Goal: Task Accomplishment & Management: Manage account settings

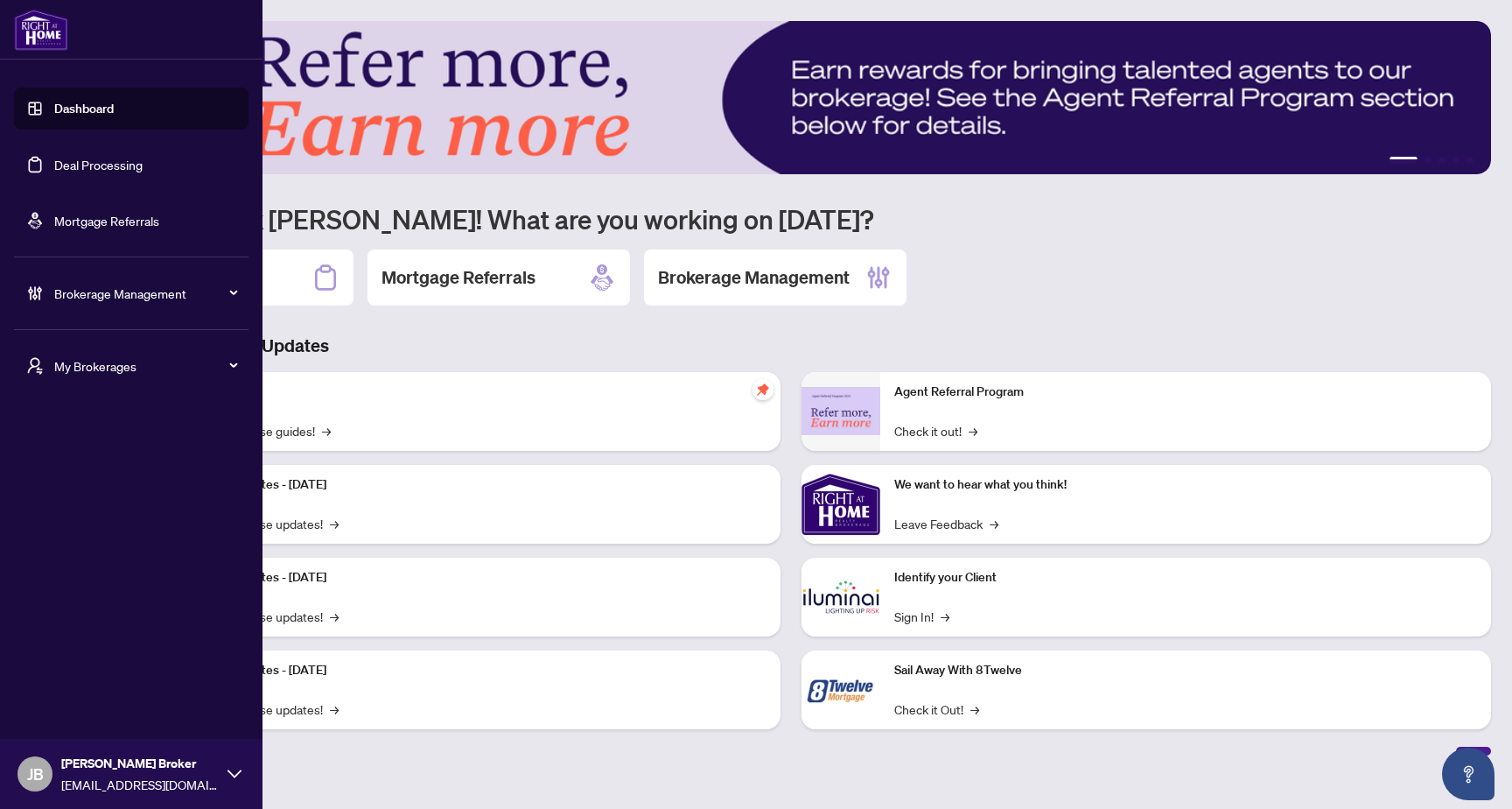
click at [124, 284] on span "Brokerage Management" at bounding box center [145, 293] width 182 height 19
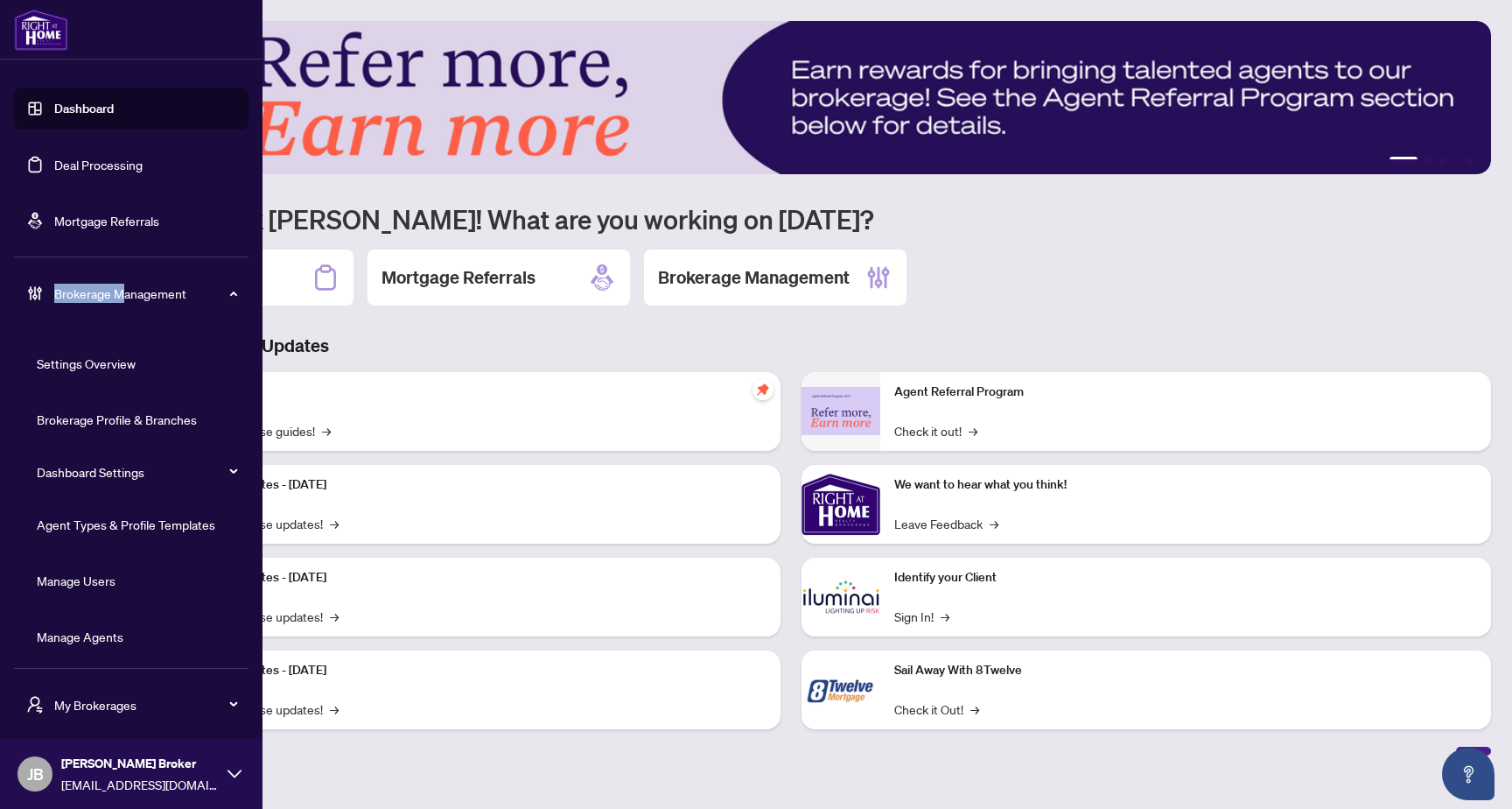
click at [109, 635] on link "Manage Agents" at bounding box center [80, 637] width 87 height 16
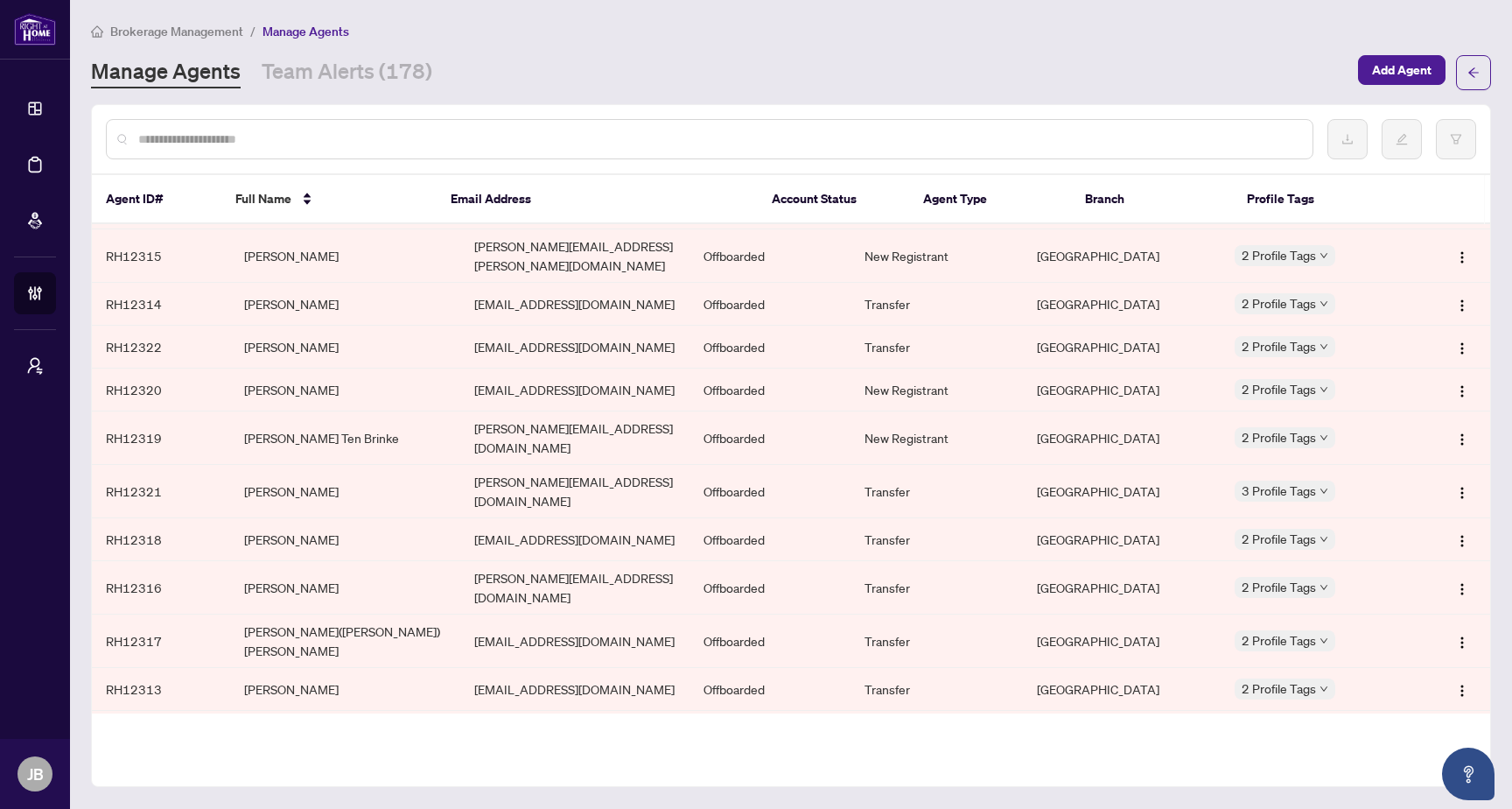
scroll to position [22703, 0]
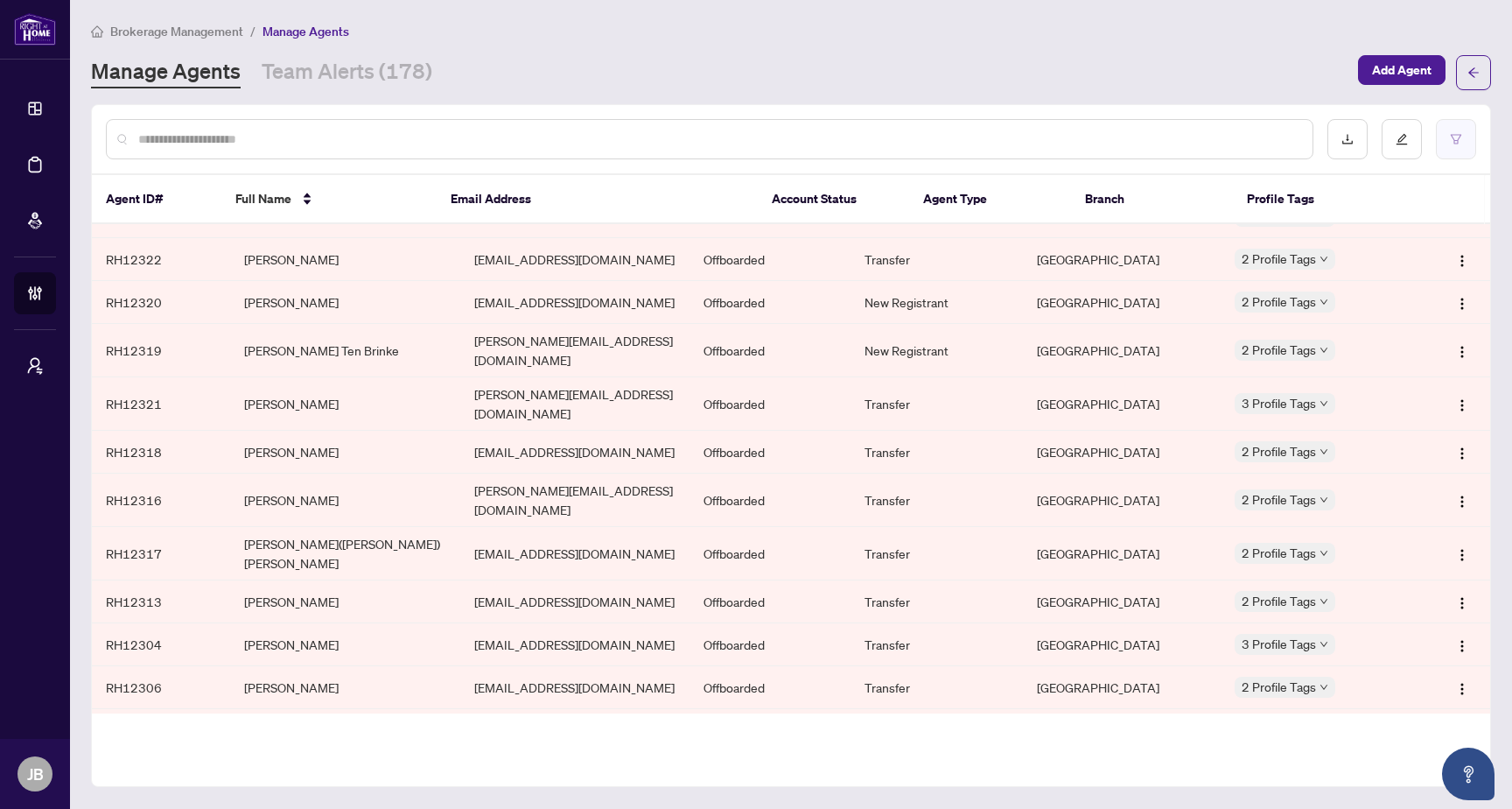
click at [1465, 146] on button "button" at bounding box center [1456, 140] width 41 height 41
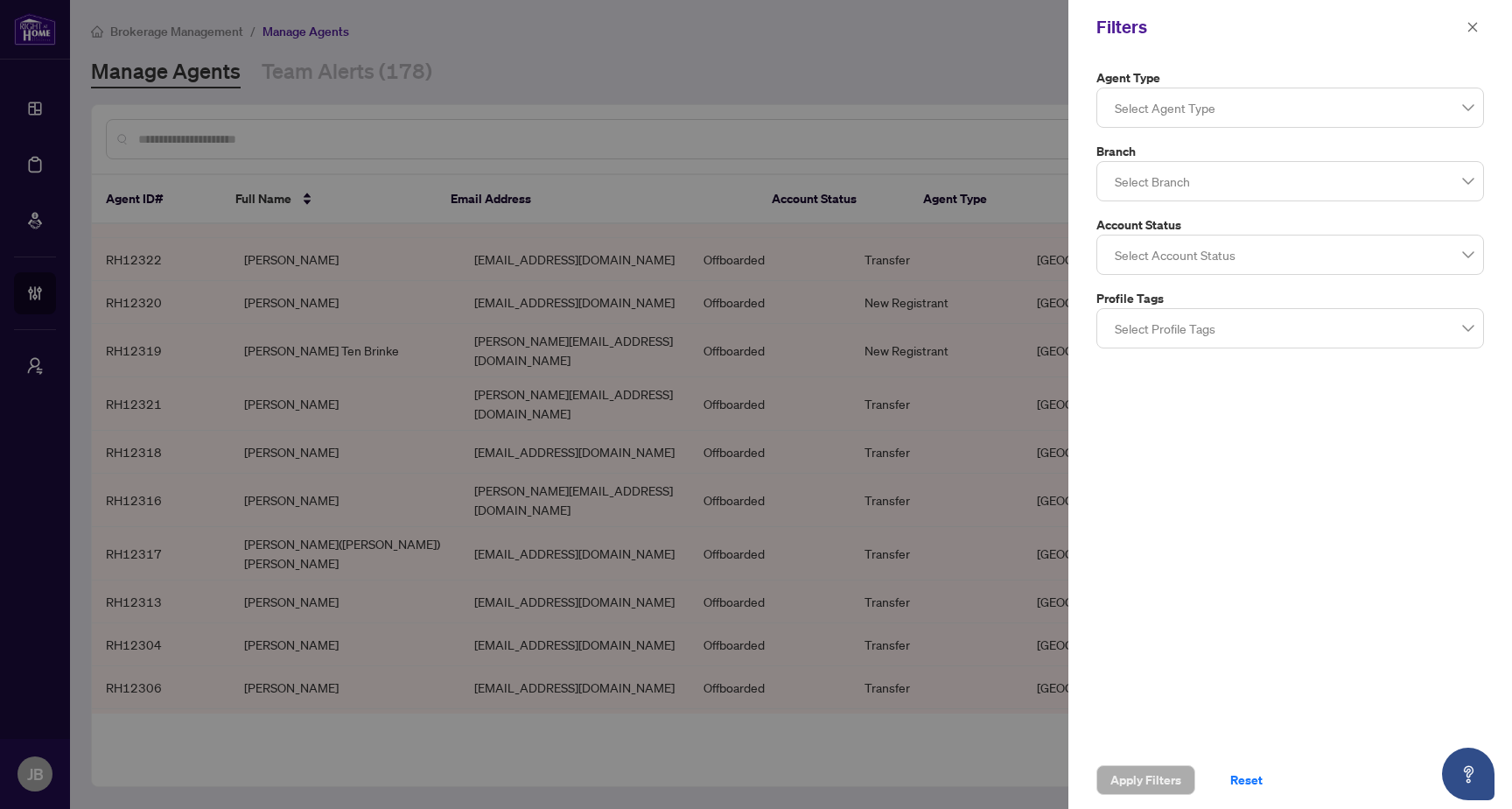
click at [1245, 114] on div at bounding box center [1290, 108] width 365 height 32
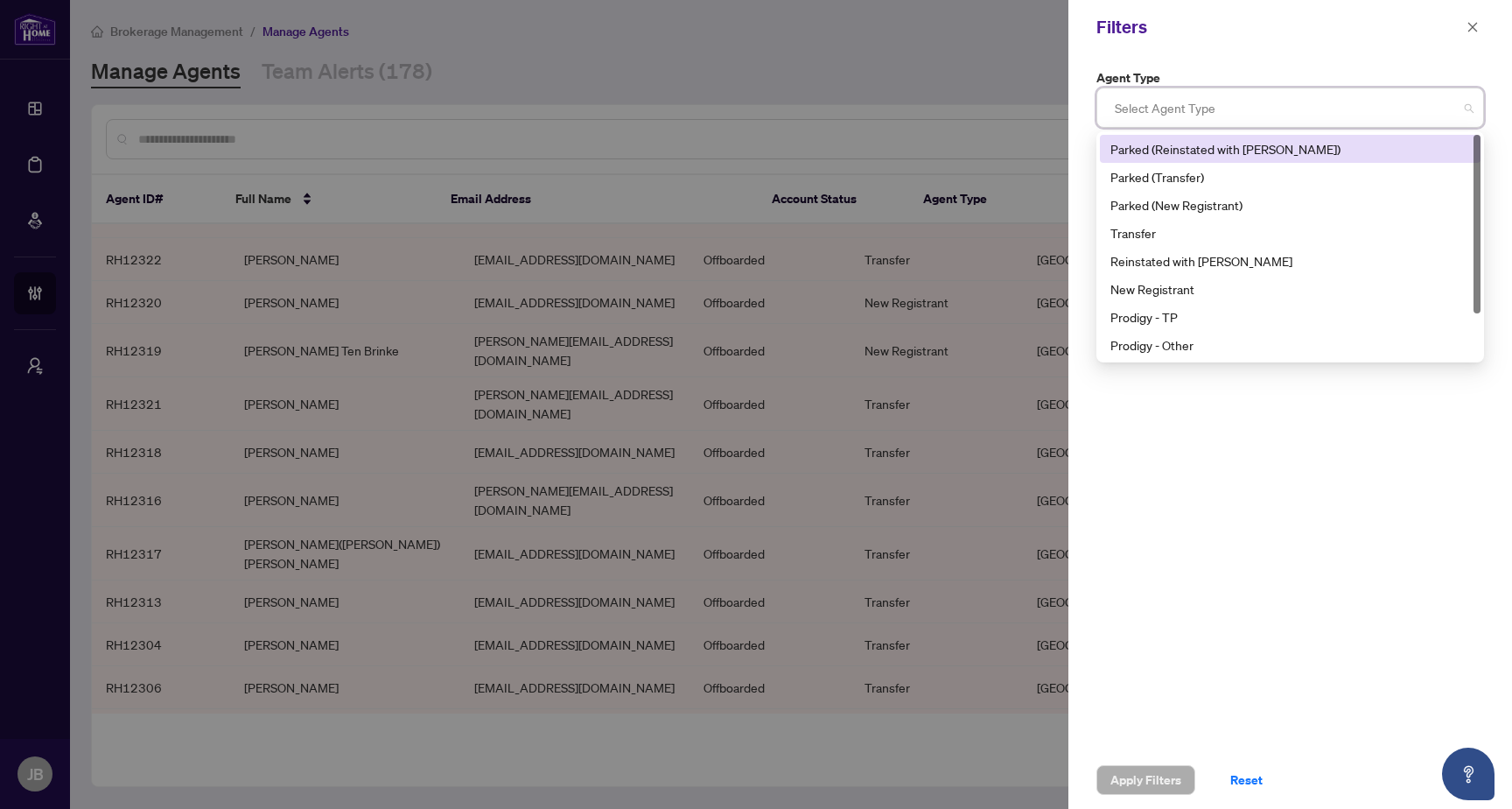
click at [1245, 114] on div at bounding box center [1290, 108] width 365 height 32
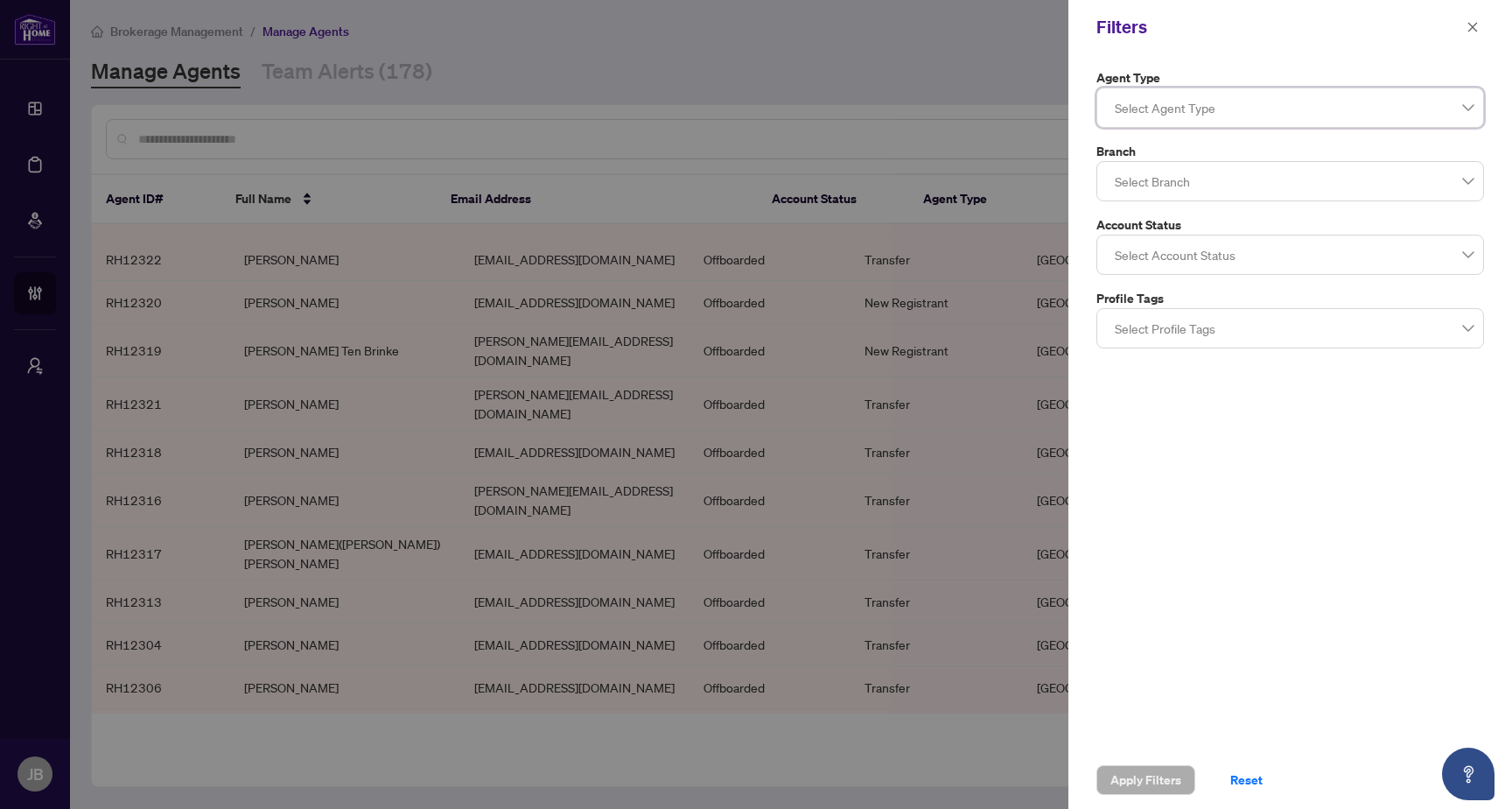
click at [1162, 178] on div at bounding box center [1290, 181] width 365 height 32
click at [1156, 251] on div at bounding box center [1290, 255] width 365 height 32
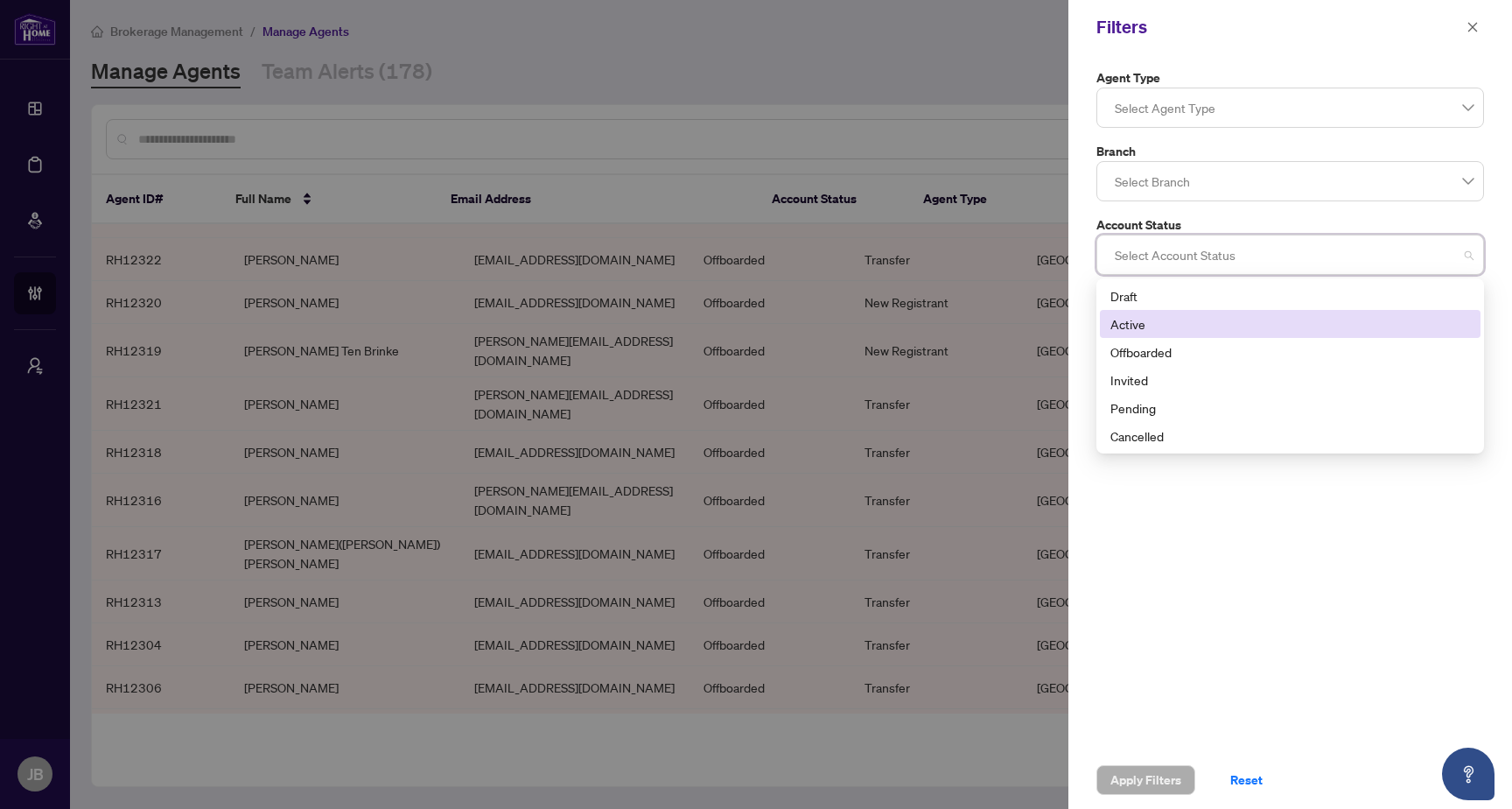
click at [1140, 314] on div "Active" at bounding box center [1290, 324] width 380 height 28
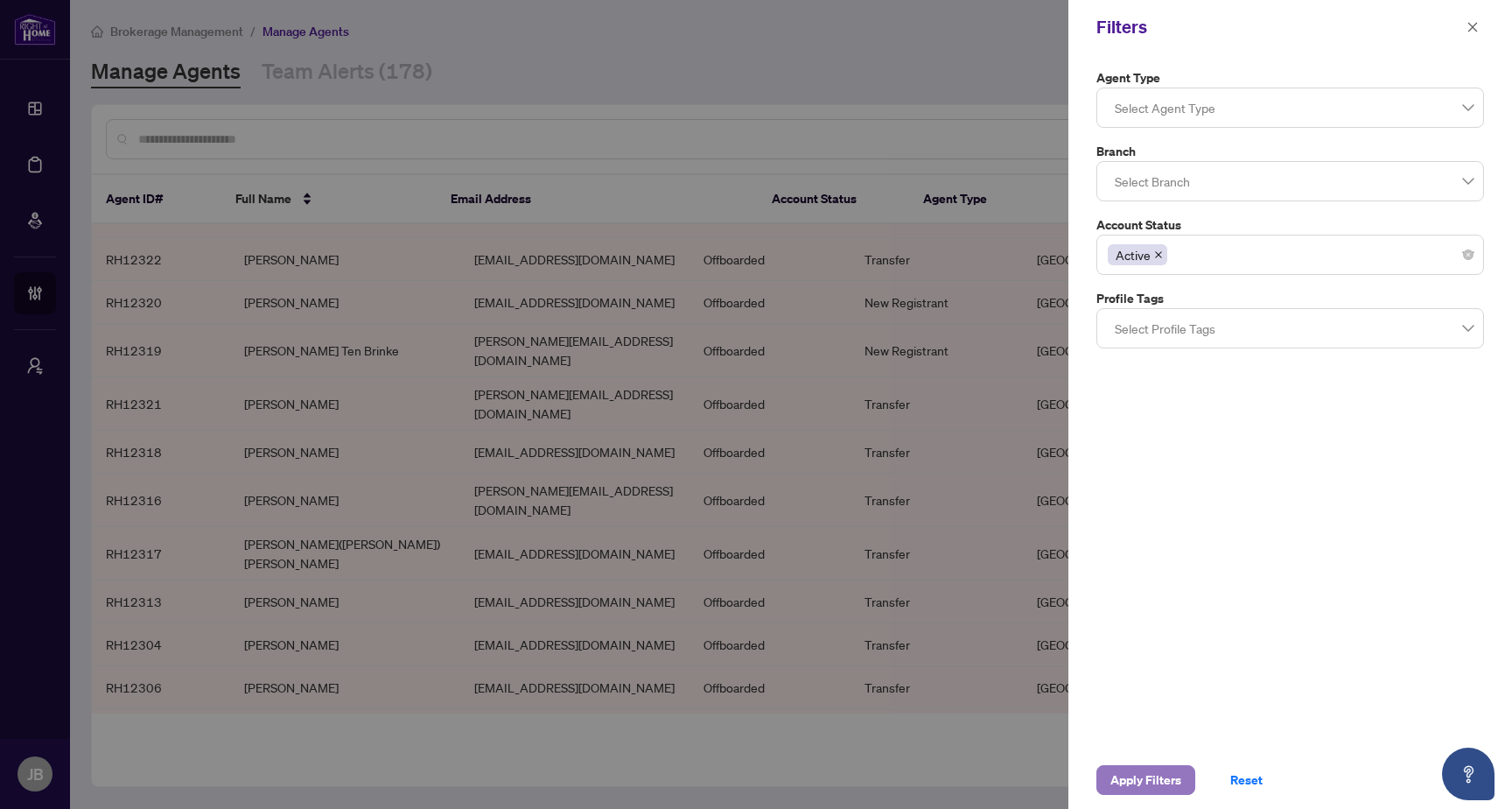
click at [1162, 775] on span "Apply Filters" at bounding box center [1146, 781] width 71 height 28
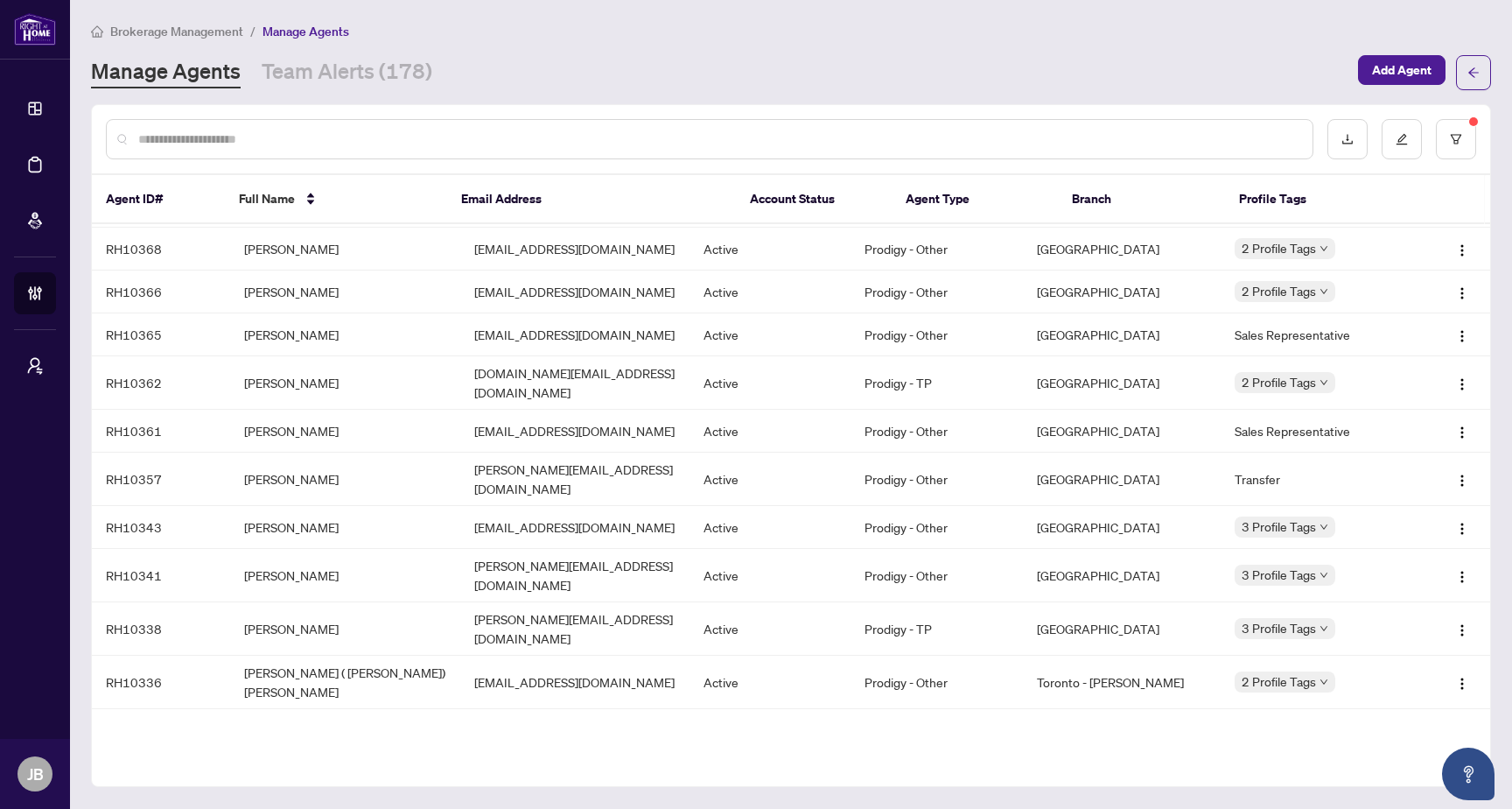
scroll to position [0, 0]
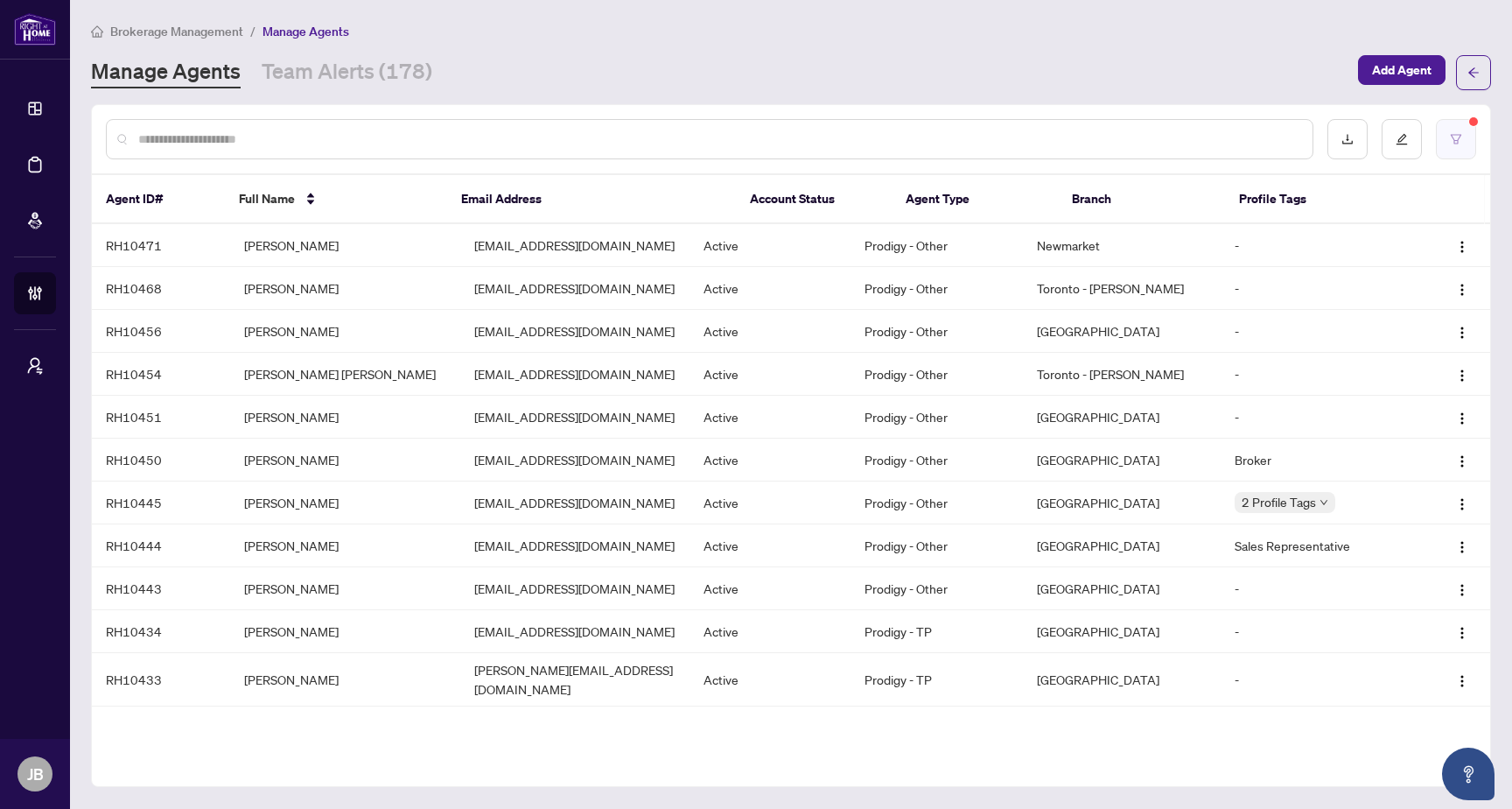
click at [1445, 137] on button "button" at bounding box center [1456, 140] width 41 height 41
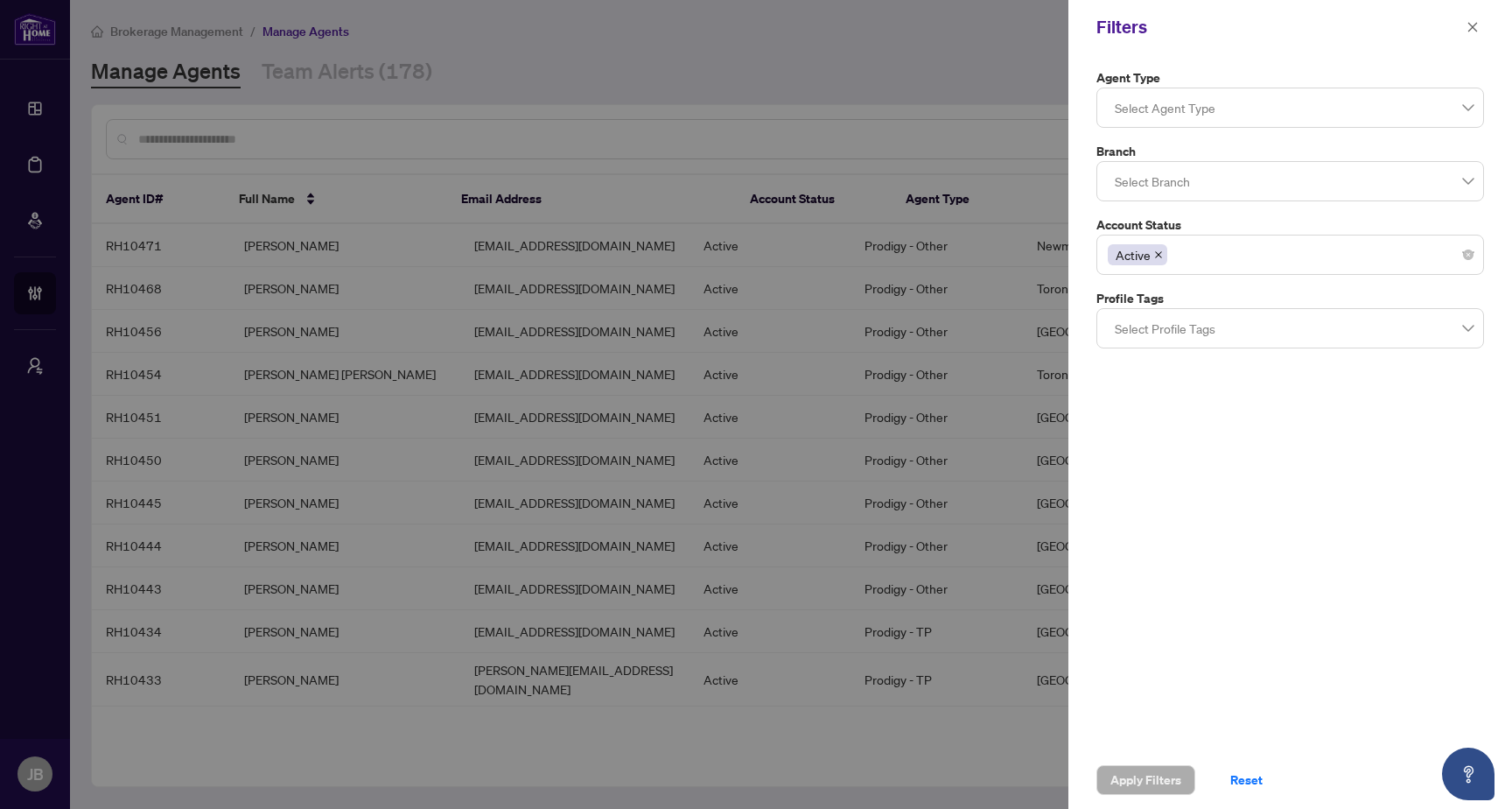
click at [1159, 259] on icon "close" at bounding box center [1159, 255] width 9 height 9
click at [1174, 789] on span "Apply Filters" at bounding box center [1146, 781] width 71 height 28
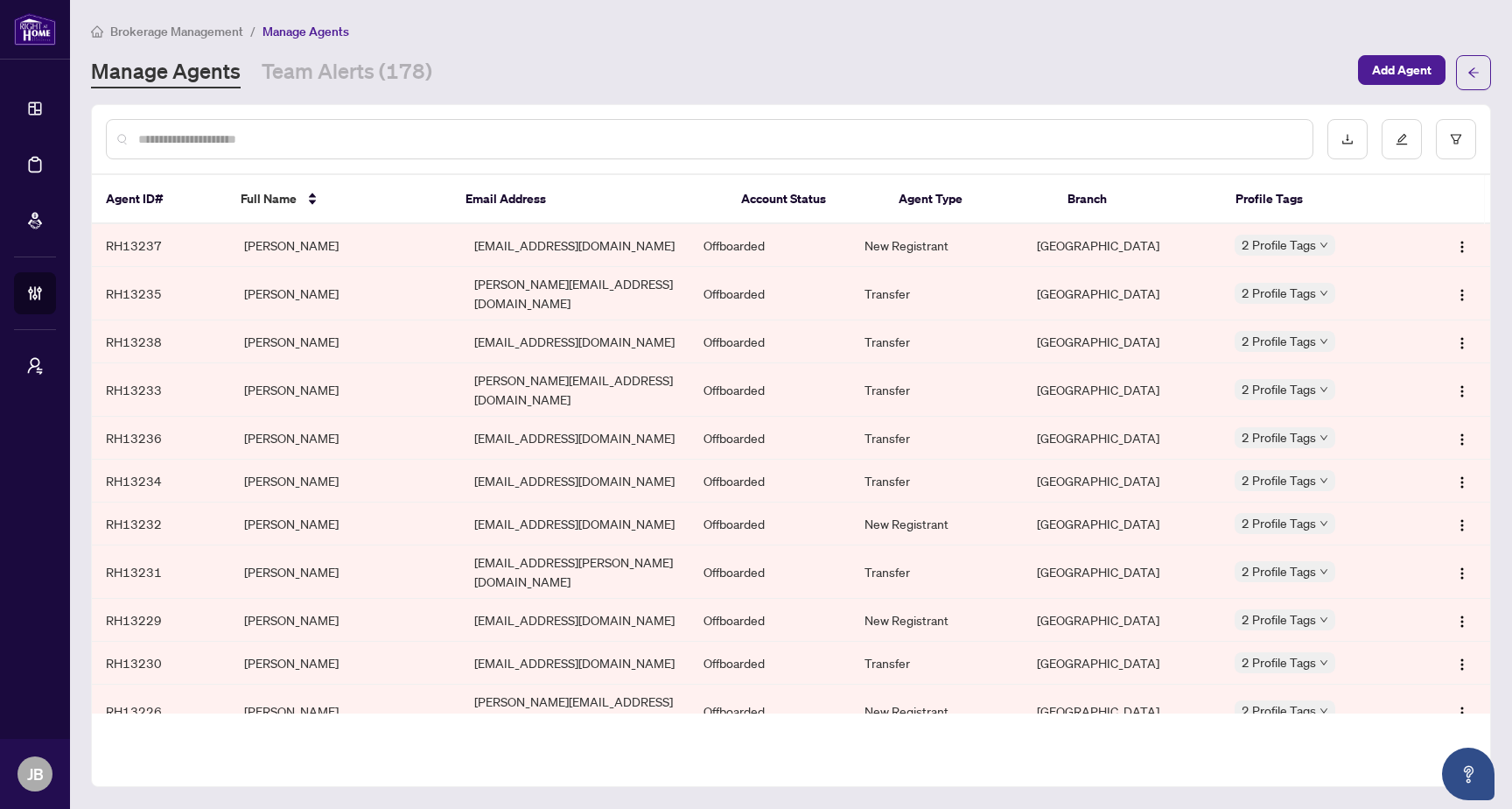
click at [631, 247] on td "[EMAIL_ADDRESS][DOMAIN_NAME]" at bounding box center [575, 246] width 230 height 43
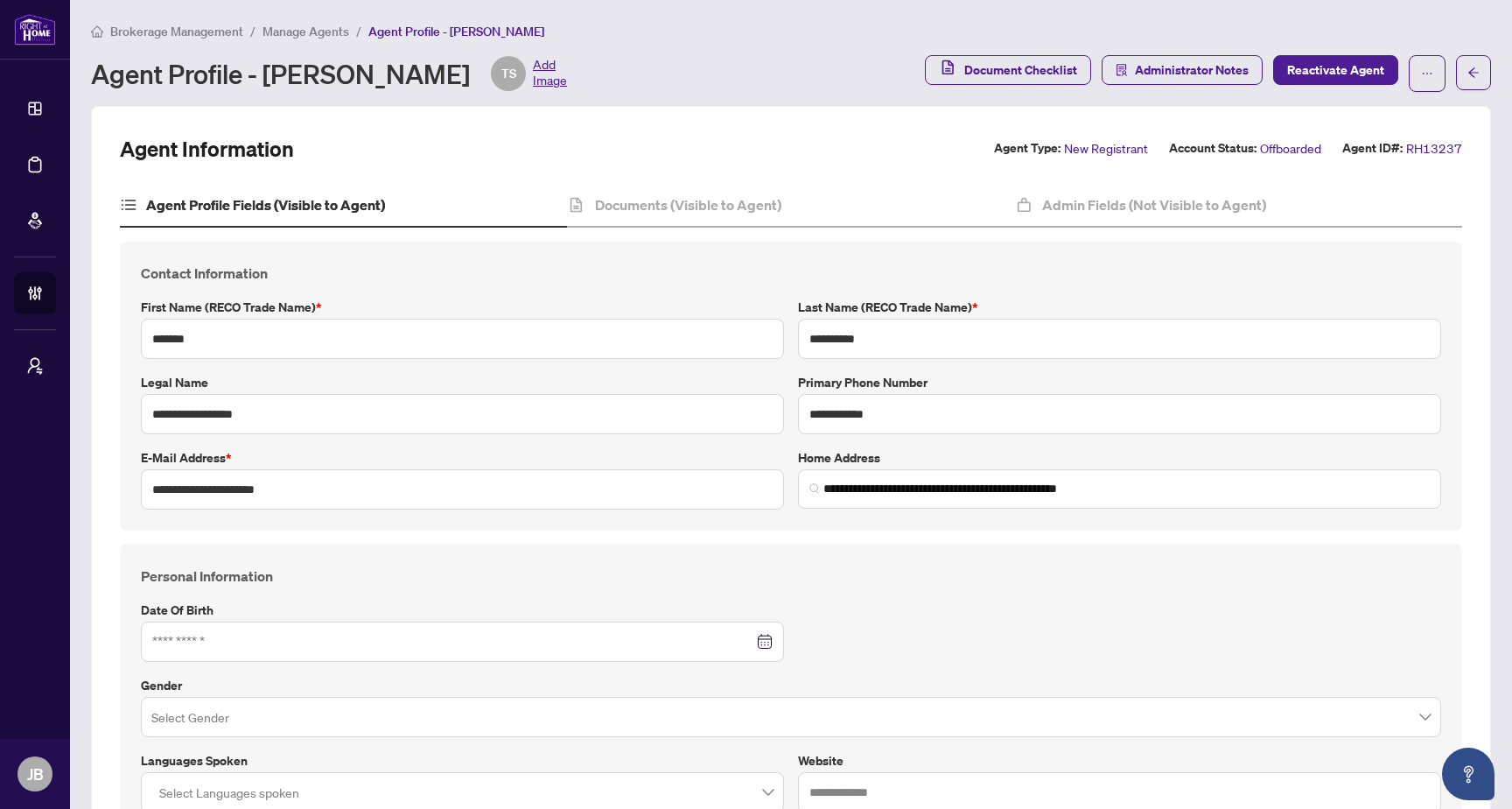
type input "**********"
type input "****"
type input "**********"
click at [1409, 75] on button "button" at bounding box center [1427, 73] width 37 height 37
click at [1370, 134] on span "Agent Activity History" at bounding box center [1358, 140] width 120 height 19
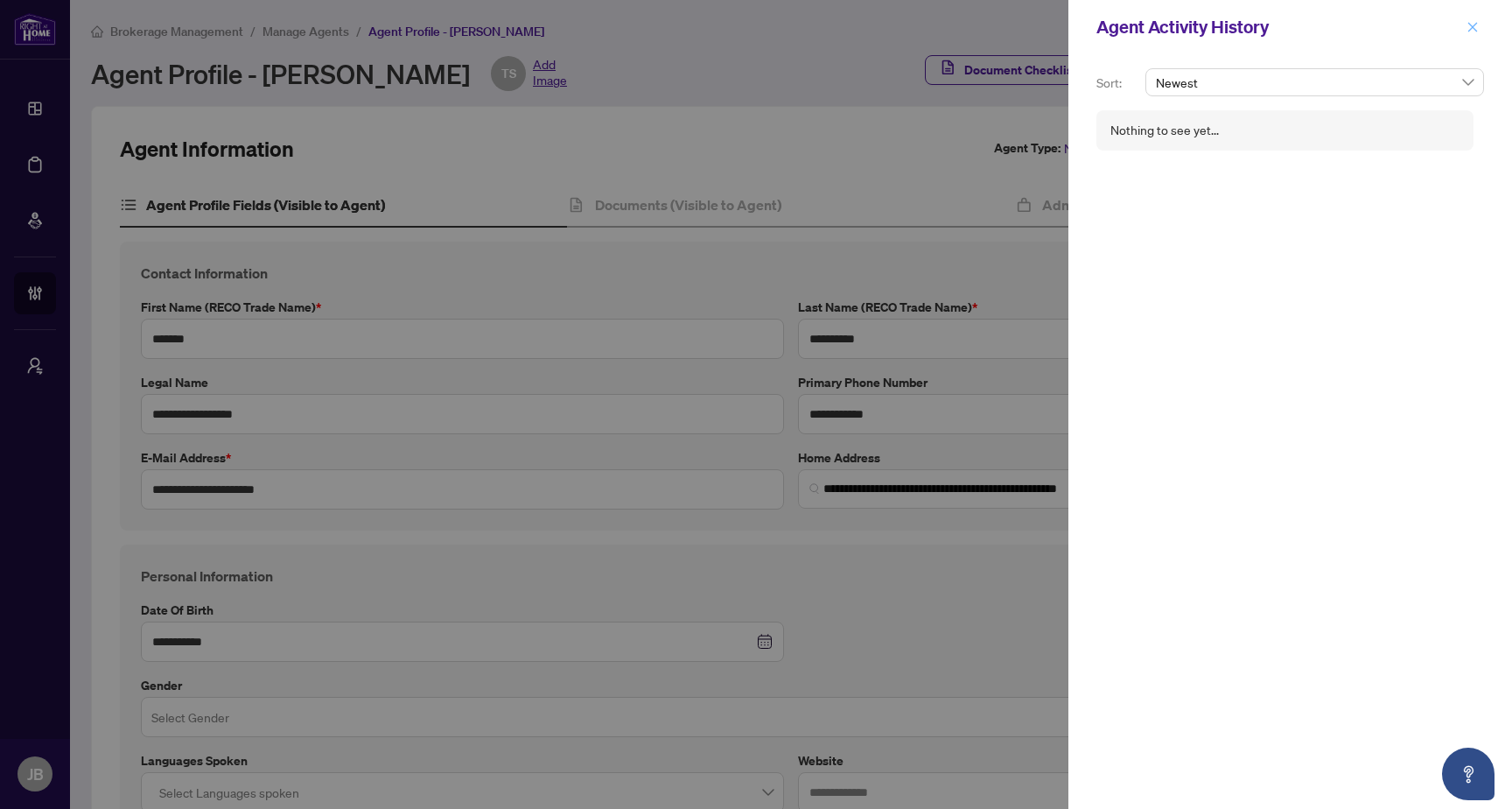
click at [1478, 24] on icon "close" at bounding box center [1473, 27] width 12 height 12
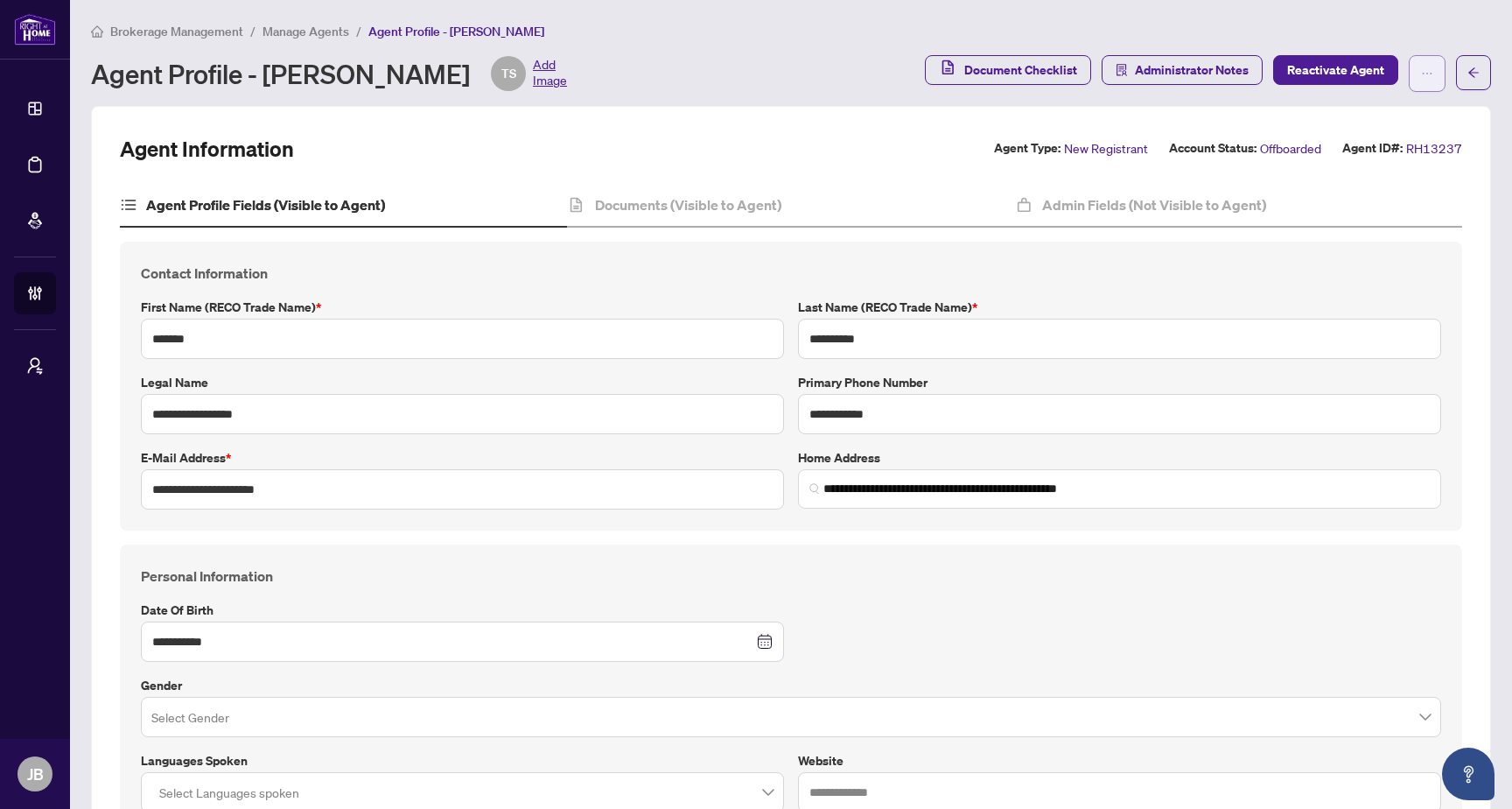
click at [1424, 85] on button "button" at bounding box center [1427, 73] width 37 height 37
click at [1399, 139] on span "Agent Activity History" at bounding box center [1358, 140] width 120 height 19
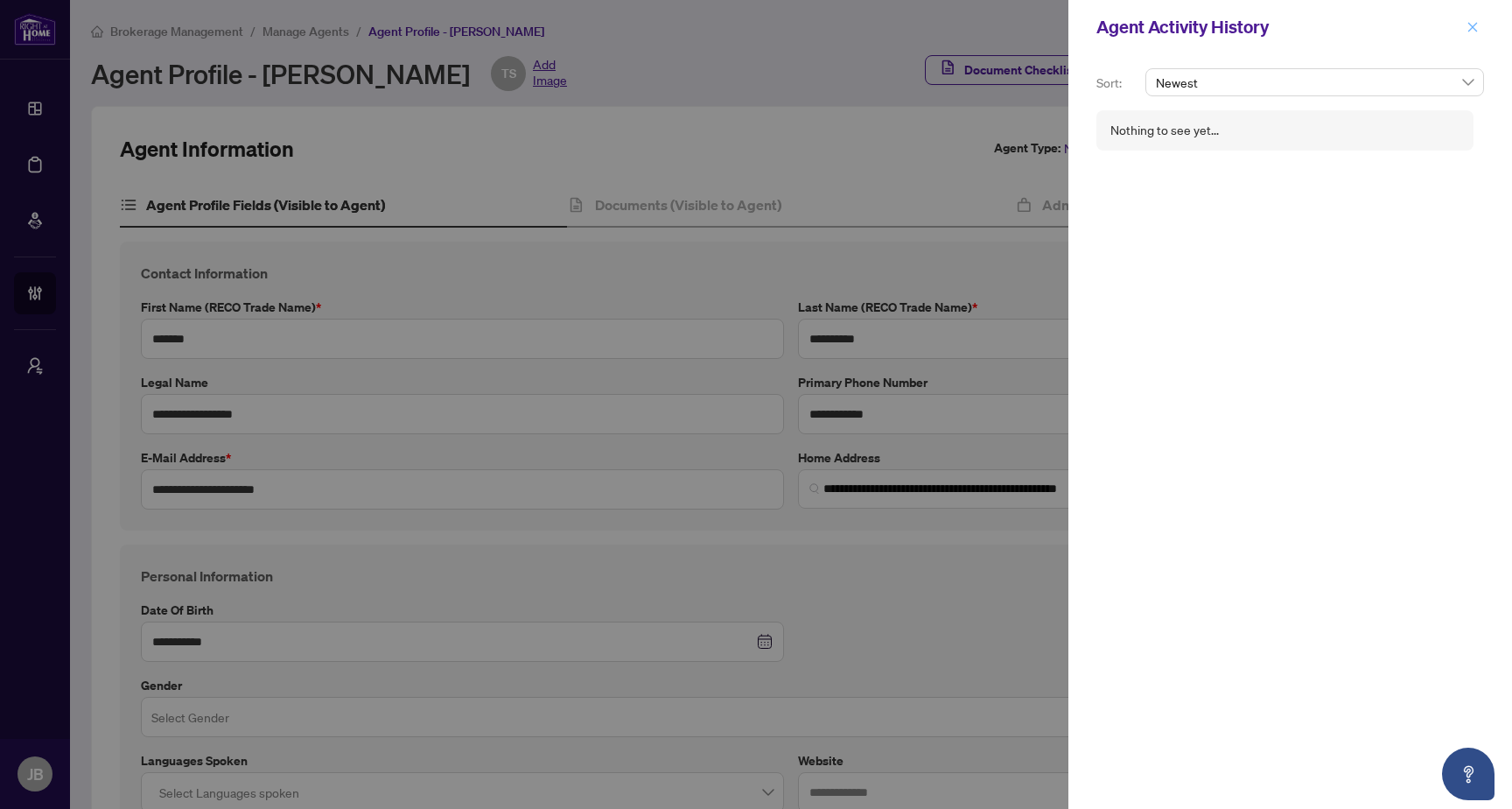
click at [1478, 25] on icon "close" at bounding box center [1473, 27] width 12 height 12
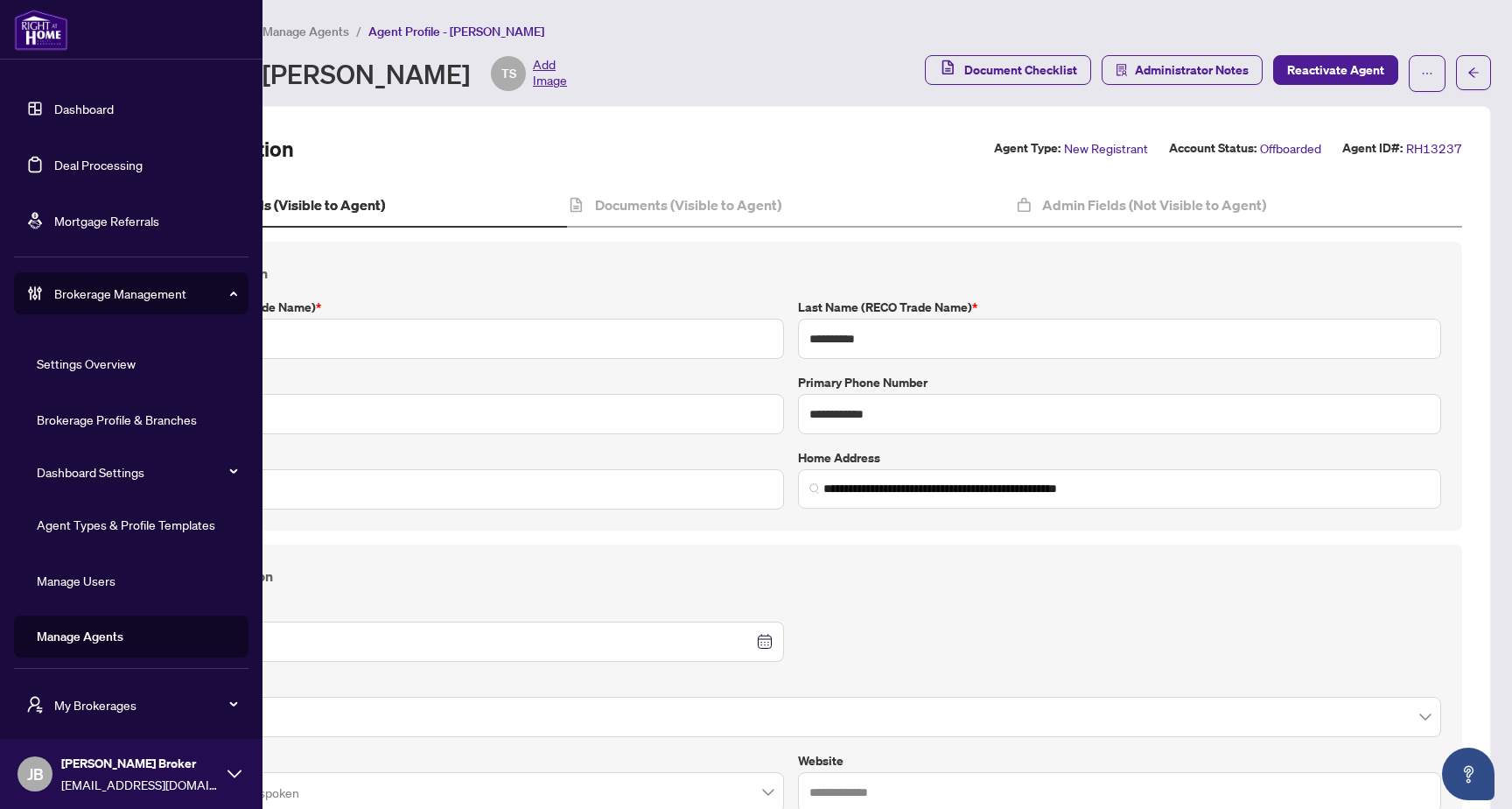
scroll to position [4, 0]
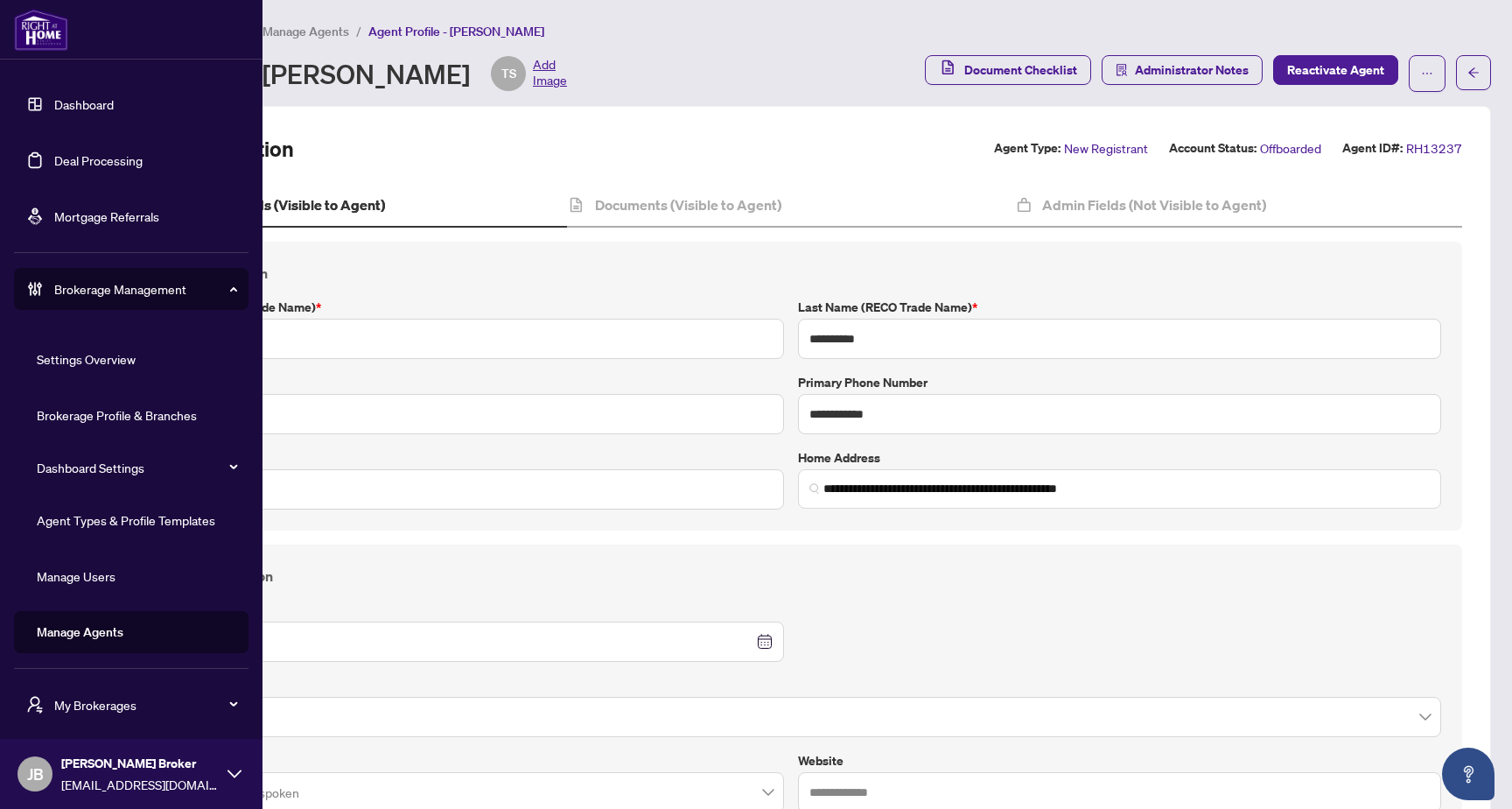
click at [216, 297] on span "Brokerage Management" at bounding box center [145, 289] width 182 height 19
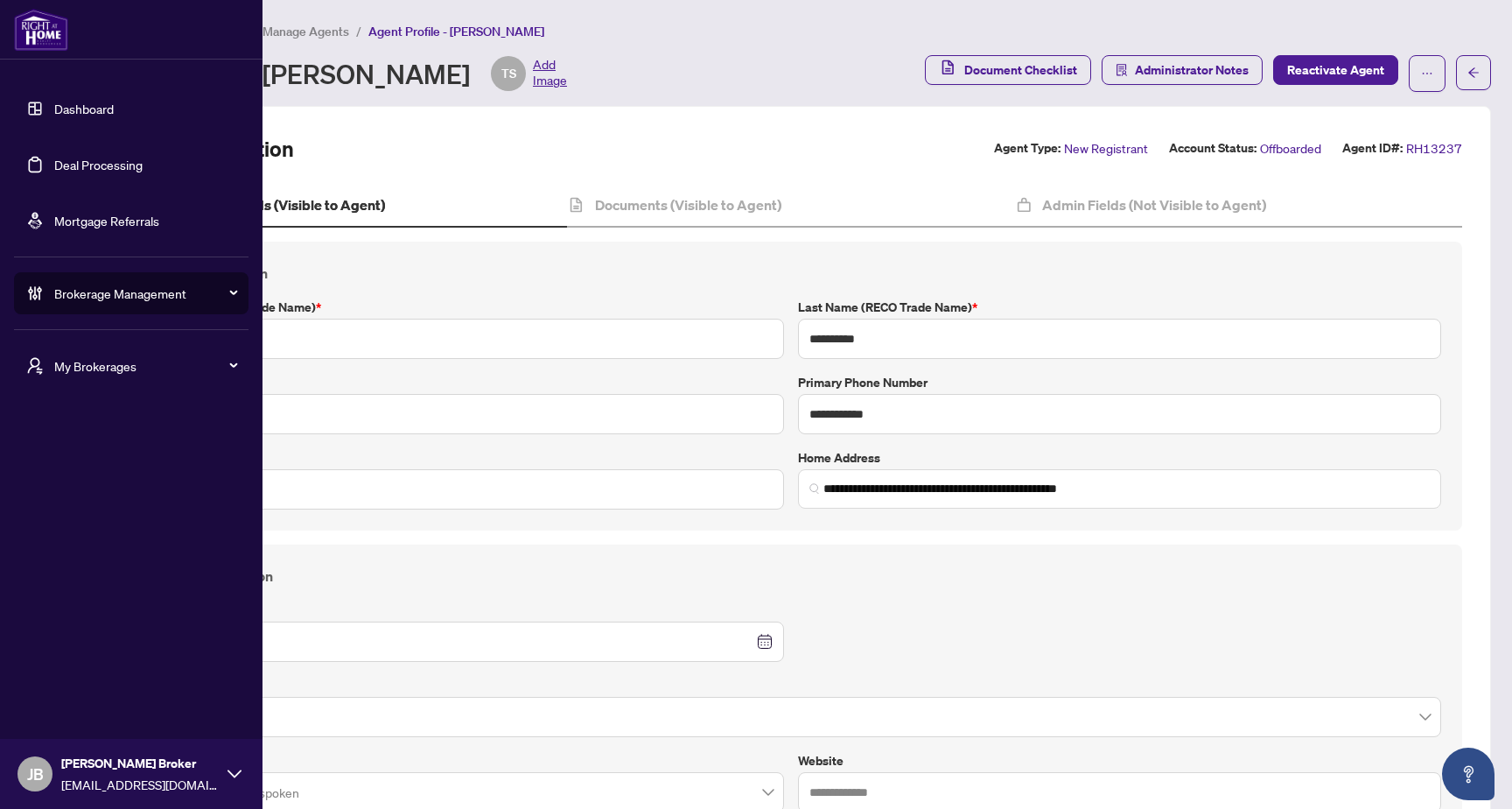
click at [196, 357] on span "My Brokerages" at bounding box center [145, 367] width 182 height 19
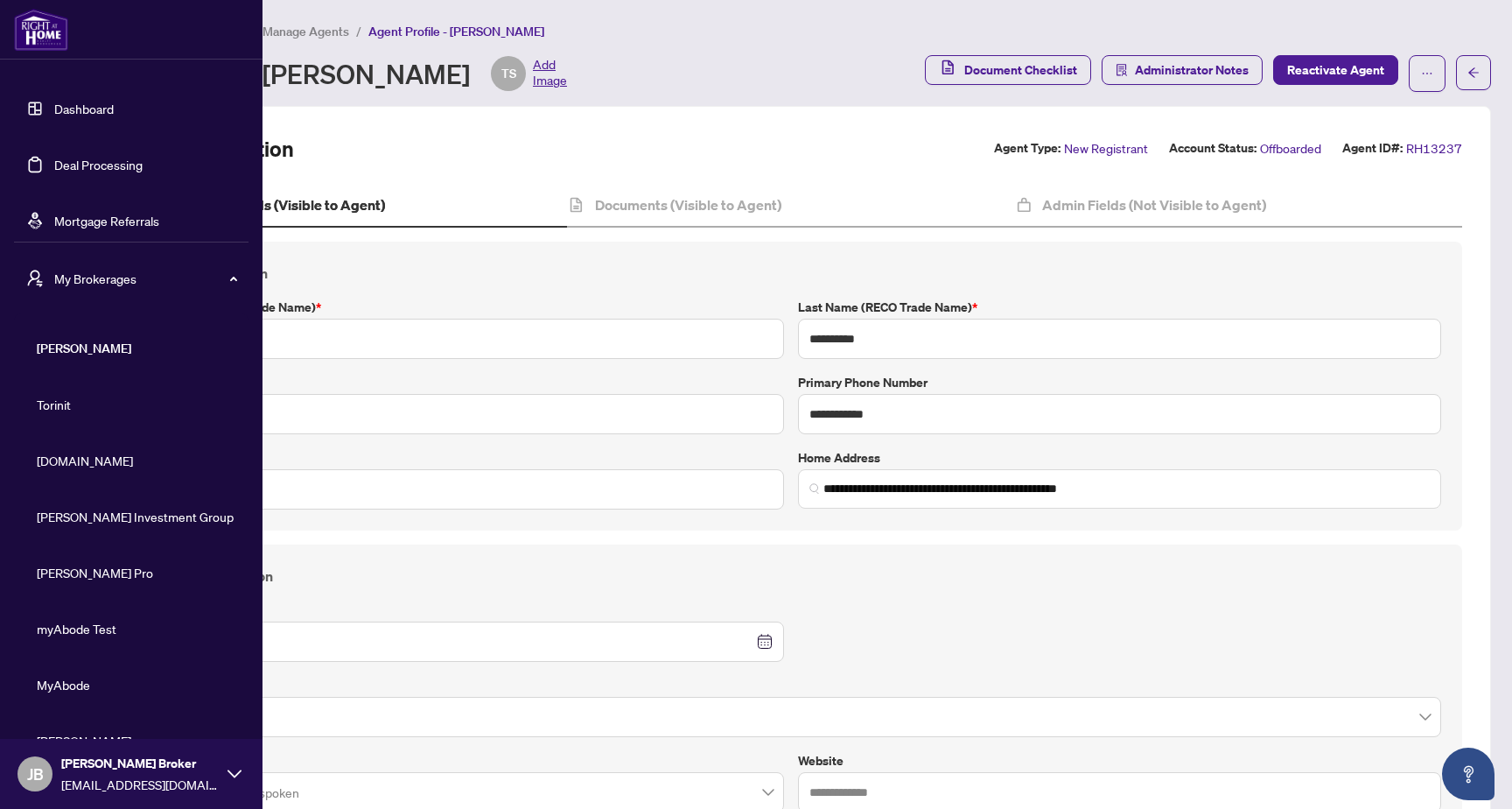
click at [71, 462] on span "[DOMAIN_NAME]" at bounding box center [137, 461] width 199 height 19
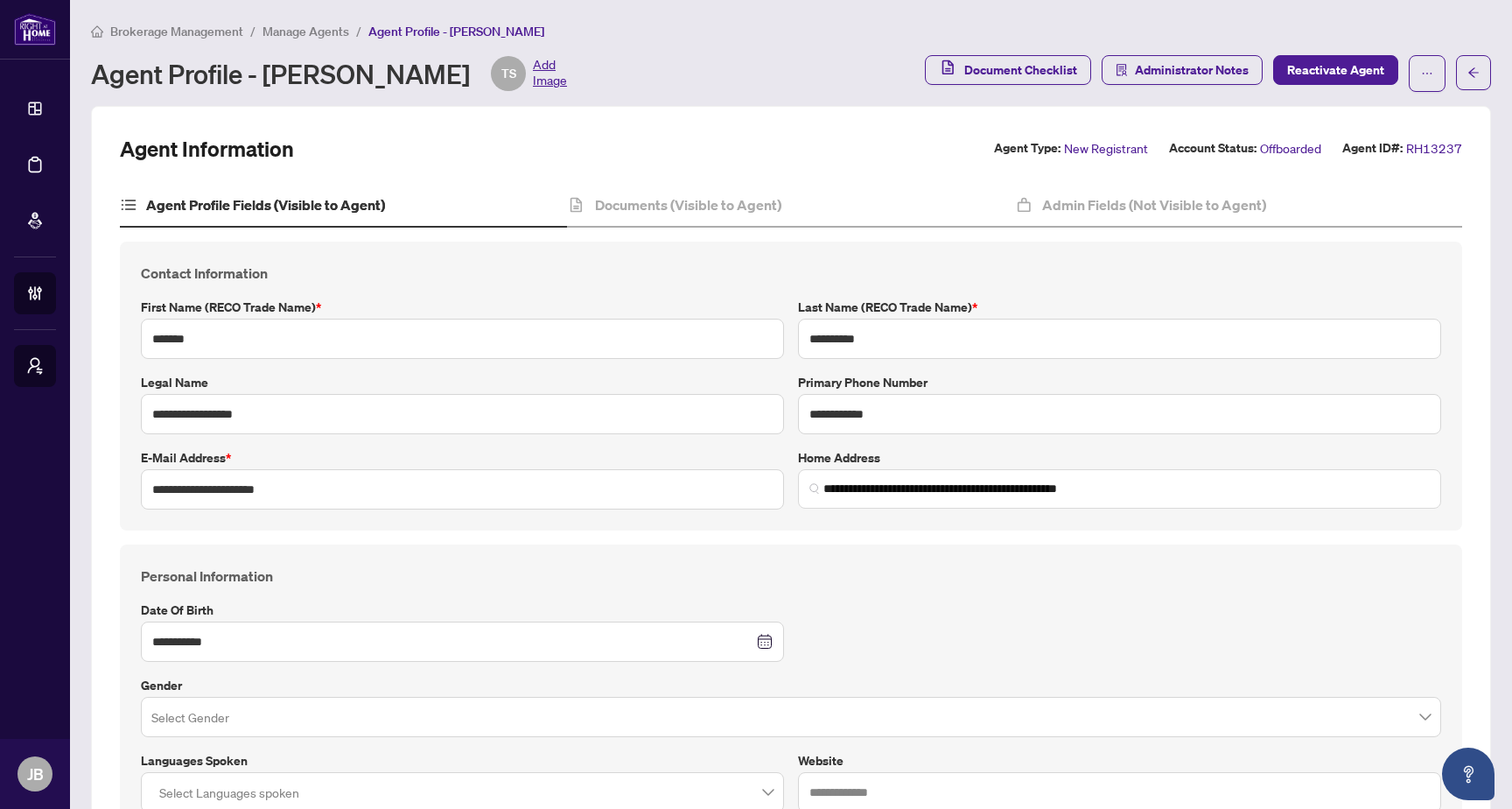
click at [285, 24] on span "Manage Agents" at bounding box center [305, 32] width 87 height 16
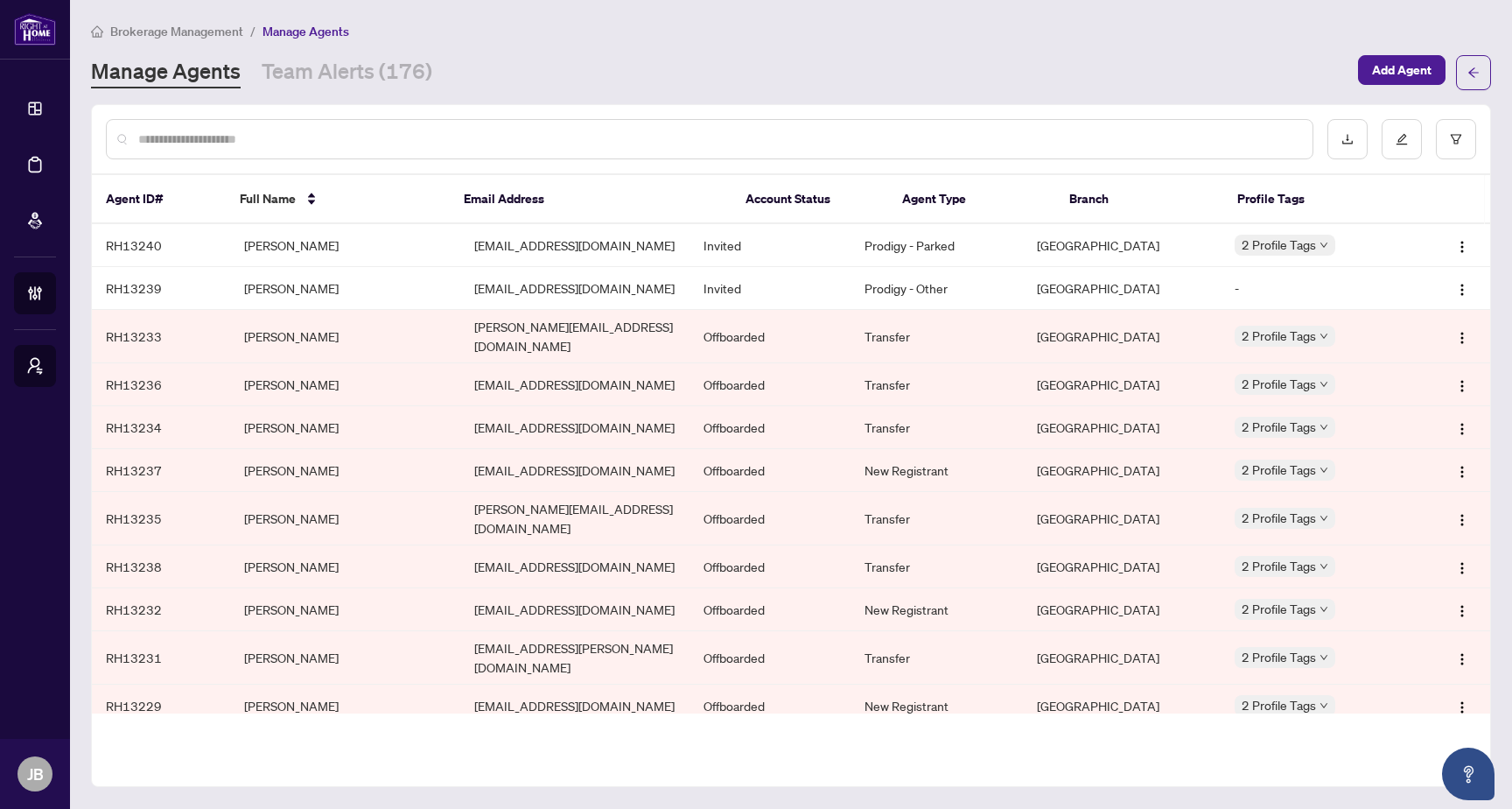
click at [284, 134] on input "text" at bounding box center [718, 140] width 1161 height 19
paste input "**********"
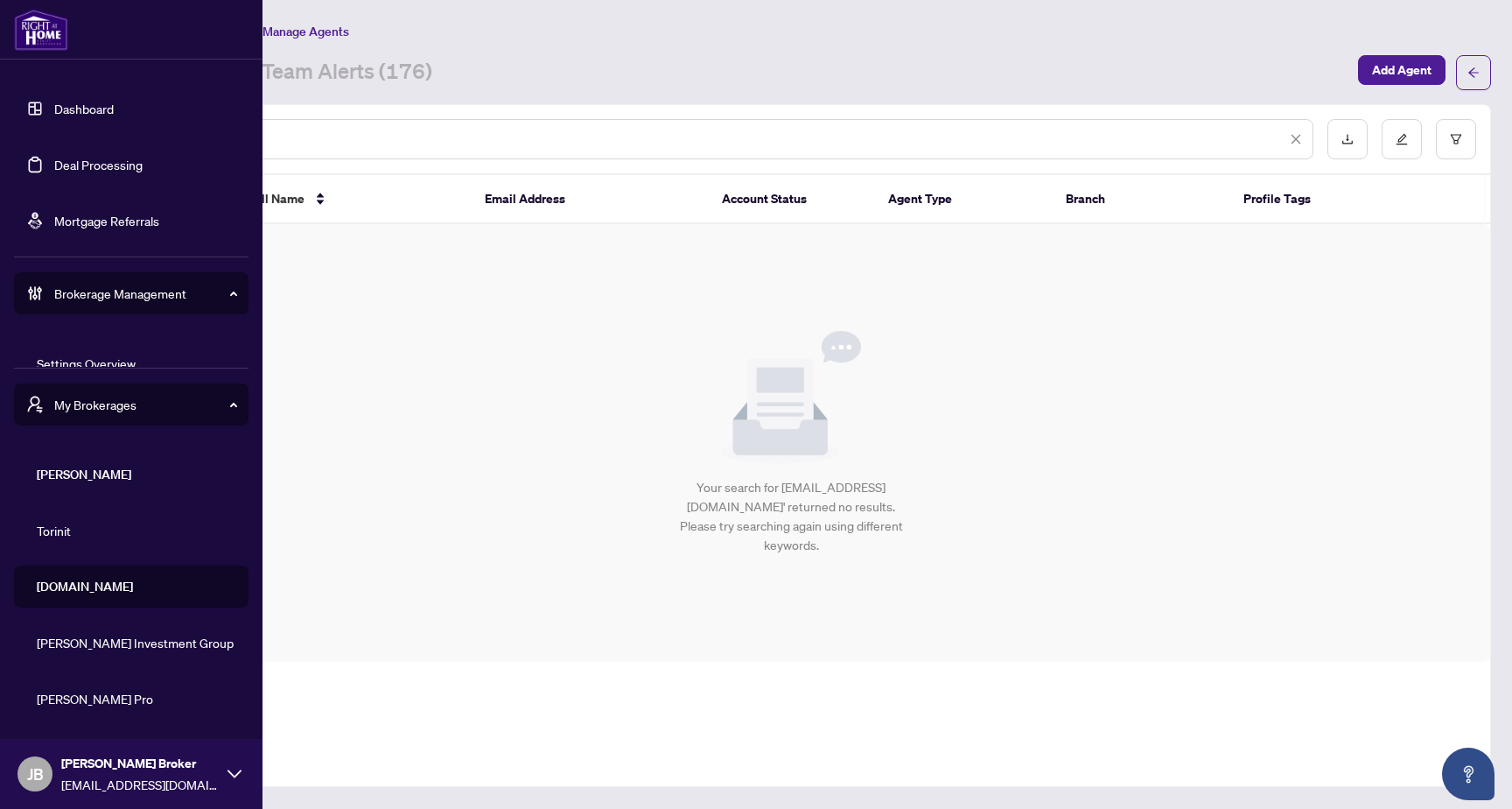
type input "**********"
click at [77, 590] on span "[DOMAIN_NAME]" at bounding box center [137, 586] width 199 height 19
